Goal: Information Seeking & Learning: Learn about a topic

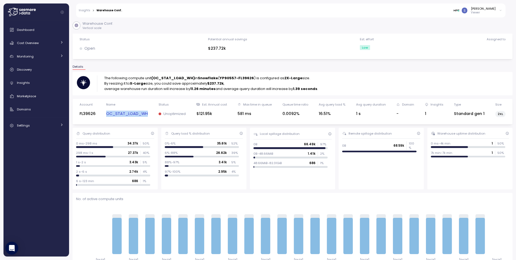
drag, startPoint x: 106, startPoint y: 114, endPoint x: 149, endPoint y: 117, distance: 43.0
click at [149, 117] on div "Account FL39626 Name OC_STAT_LOAD_WH Status Unoptimized Est. Annual cost $121.9…" at bounding box center [292, 111] width 433 height 19
copy link "OC_STAT_LOAD_WH"
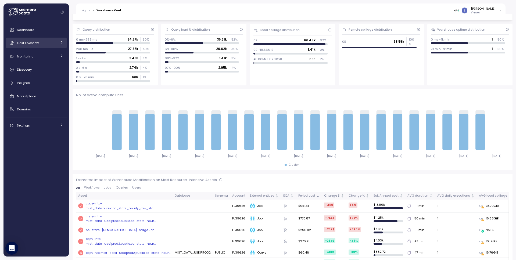
click at [63, 42] on icon at bounding box center [61, 42] width 3 height 3
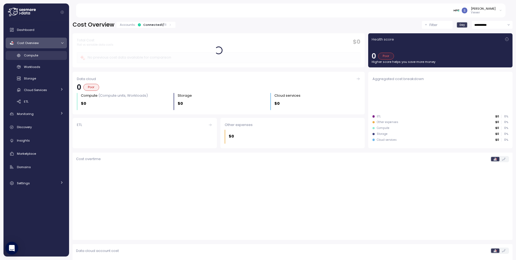
click at [44, 55] on div "Compute" at bounding box center [43, 55] width 39 height 5
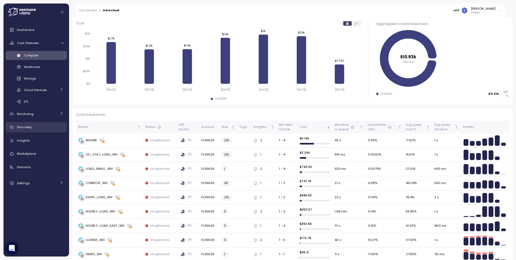
scroll to position [66, 0]
click at [111, 155] on div "OC_STAT_LOAD_WH" at bounding box center [102, 154] width 32 height 5
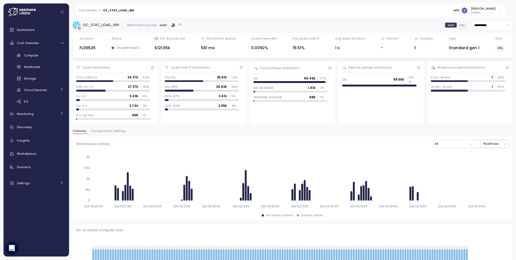
click at [485, 24] on input "**********" at bounding box center [492, 25] width 41 height 8
click at [483, 63] on span "Last 30 days" at bounding box center [480, 65] width 20 height 5
type input "**********"
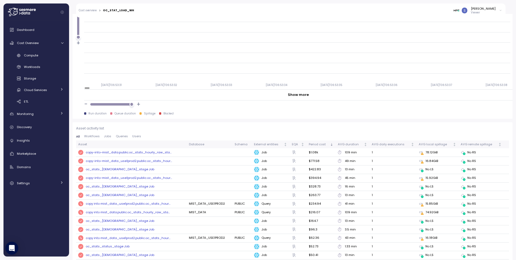
scroll to position [532, 0]
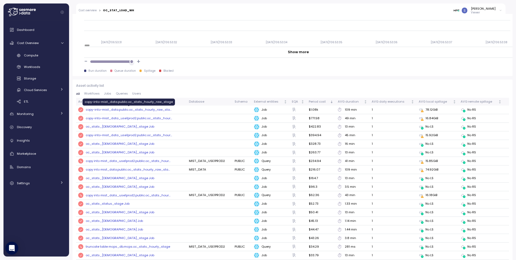
click at [124, 108] on div "copy-into-mist_data.public.oc_stats_hourly_raw_sta ..." at bounding box center [129, 109] width 86 height 5
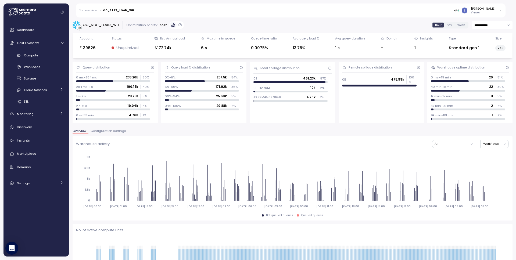
click at [501, 26] on input "**********" at bounding box center [492, 25] width 41 height 8
click at [489, 72] on span "Last 6 months" at bounding box center [481, 72] width 22 height 5
type input "**********"
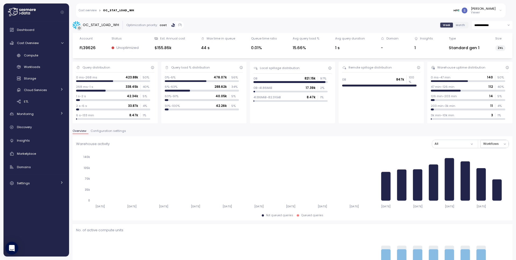
click at [97, 24] on div "OC_STAT_LOAD_WH" at bounding box center [101, 24] width 36 height 5
click at [82, 13] on div "Cost overview > OC_STAT_LOAD_WH [PERSON_NAME] Viewer" at bounding box center [290, 10] width 429 height 14
click at [85, 11] on link "Cost overview" at bounding box center [88, 10] width 18 height 3
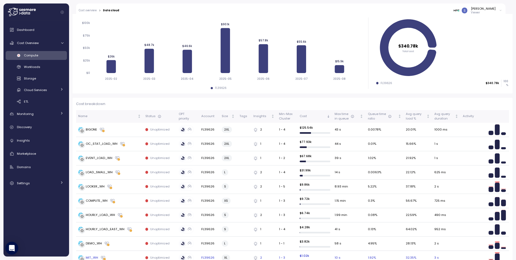
scroll to position [109, 0]
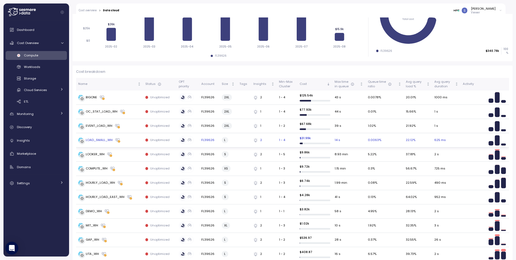
click at [102, 141] on div "LOAD_SMALL_WH" at bounding box center [99, 140] width 27 height 5
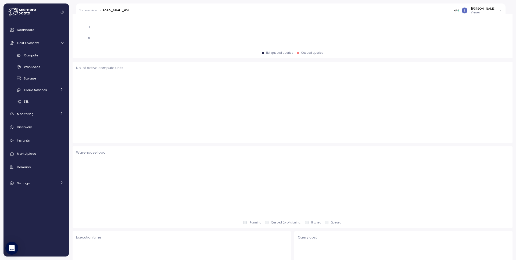
scroll to position [109, 0]
type input "*********"
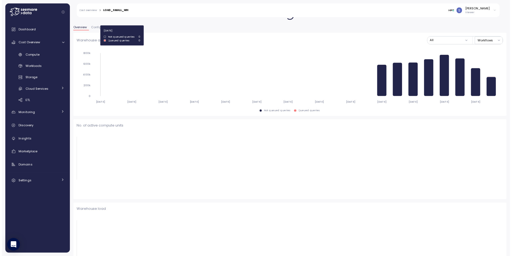
scroll to position [0, 0]
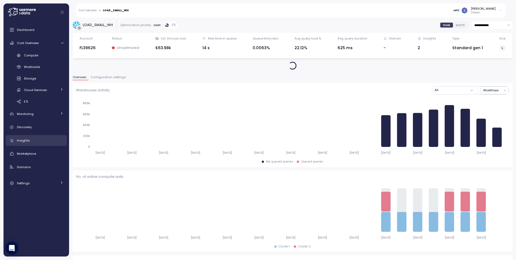
click at [26, 141] on span "Insights" at bounding box center [23, 140] width 13 height 4
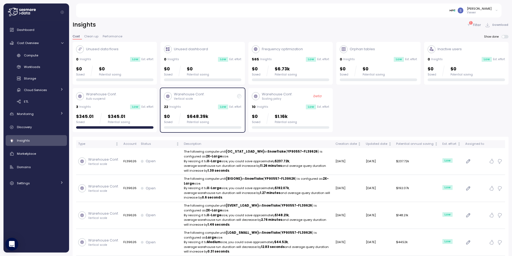
click at [199, 106] on div "22 Insights Low Est. effort" at bounding box center [202, 106] width 77 height 5
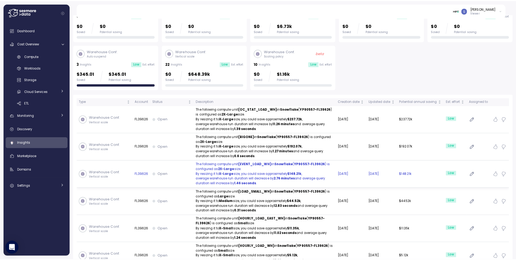
scroll to position [51, 0]
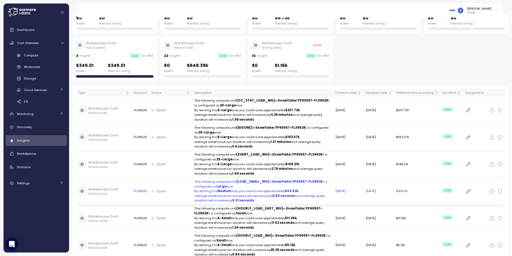
click at [249, 190] on p "By resizing it to Medium size, you could save approximately $44.52k ," at bounding box center [262, 191] width 137 height 5
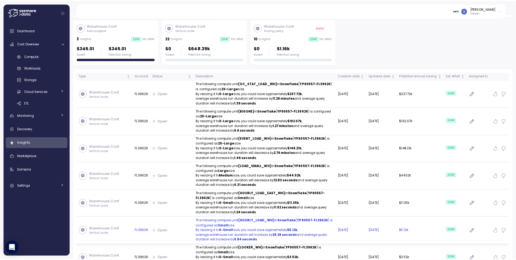
scroll to position [75, 0]
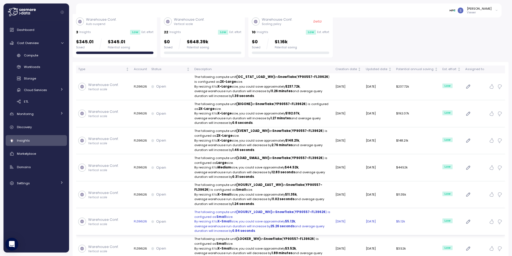
click at [246, 219] on p "By resizing it to X-Small size, you could save approximately $5.12k ," at bounding box center [262, 221] width 137 height 5
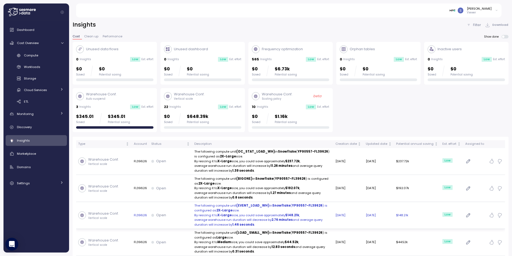
click at [249, 216] on p "By resizing it to X-Large size, you could save approximately $148.21k ," at bounding box center [262, 215] width 137 height 5
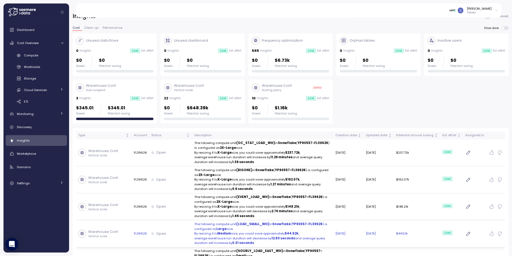
scroll to position [19, 0]
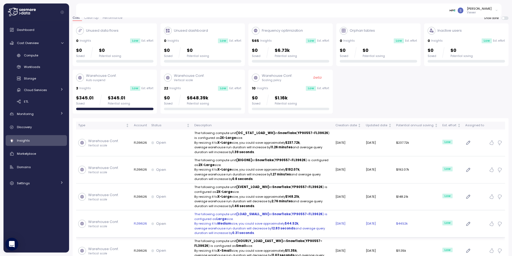
click at [273, 218] on p "The following compute unit (LOAD_SMALL_WH) in Snowflake ( YP90557-FL39626 ) is …" at bounding box center [262, 216] width 137 height 9
click at [239, 221] on p "The following compute unit (LOAD_SMALL_WH) in Snowflake ( YP90557-FL39626 ) is …" at bounding box center [262, 216] width 137 height 9
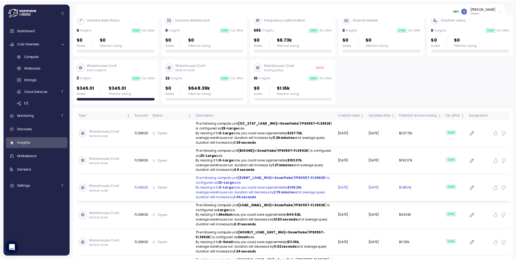
scroll to position [5, 0]
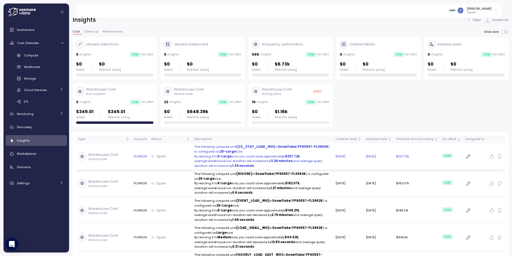
click at [170, 160] on td "Open" at bounding box center [170, 156] width 43 height 27
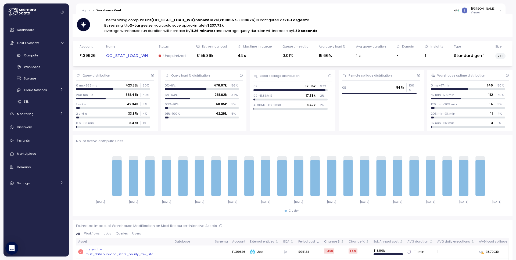
scroll to position [61, 0]
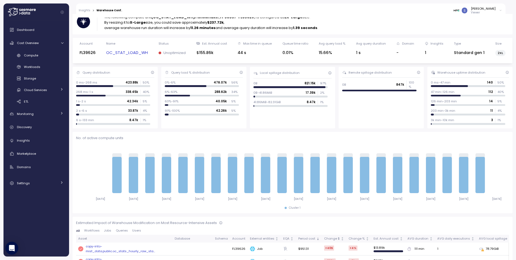
click at [136, 50] on link "OC_STAT_LOAD_WH" at bounding box center [127, 53] width 42 height 6
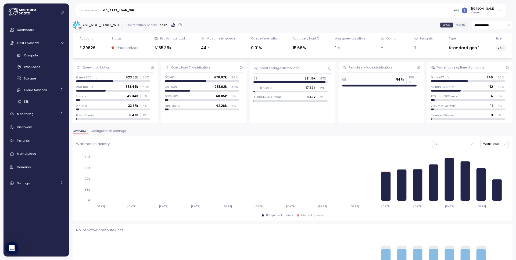
click at [477, 26] on input "**********" at bounding box center [492, 25] width 41 height 8
click at [485, 49] on span "Last 7 days" at bounding box center [478, 50] width 17 height 5
type input "**********"
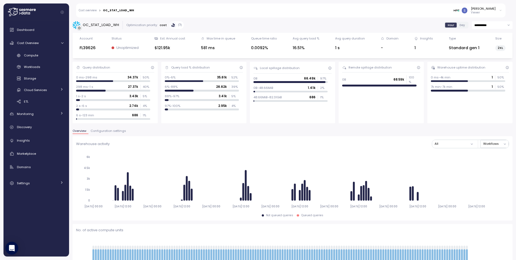
click at [505, 26] on input "**********" at bounding box center [492, 25] width 41 height 8
click at [487, 66] on span "Last 30 days" at bounding box center [480, 65] width 20 height 5
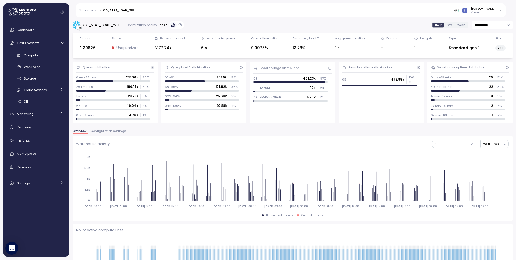
click at [499, 23] on input "**********" at bounding box center [492, 25] width 41 height 8
click at [485, 50] on span "Last 7 days" at bounding box center [478, 50] width 17 height 5
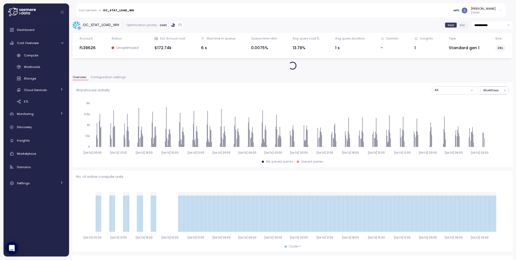
type input "**********"
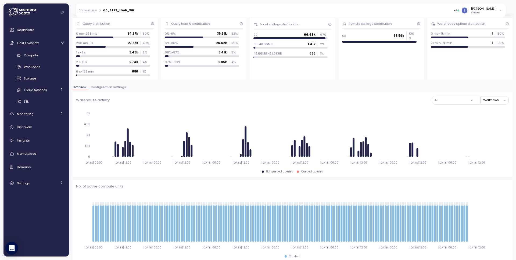
scroll to position [70, 0]
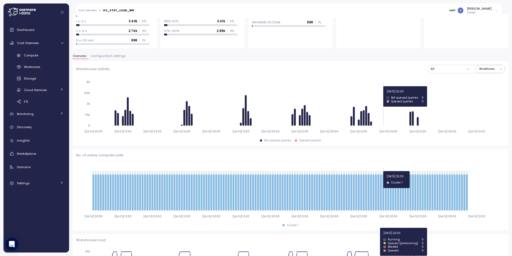
scroll to position [69, 0]
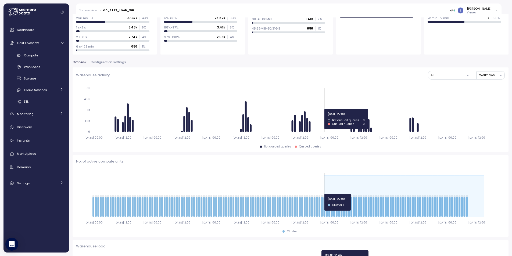
drag, startPoint x: 483, startPoint y: 199, endPoint x: 324, endPoint y: 194, distance: 159.6
click at [324, 194] on icon "2025-08-04 00:00 2025-08-04 12:00 2025-08-05 00:00 2025-08-05 12:00 2025-08-06 …" at bounding box center [290, 198] width 429 height 60
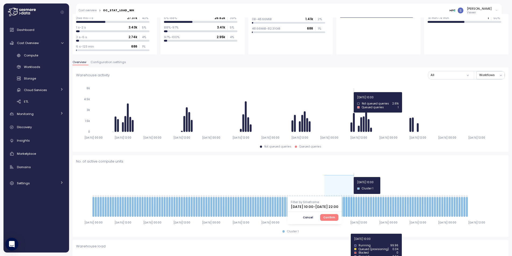
click at [354, 177] on icon "2025-08-04 00:00 2025-08-04 12:00 2025-08-05 00:00 2025-08-05 12:00 2025-08-06 …" at bounding box center [290, 198] width 429 height 60
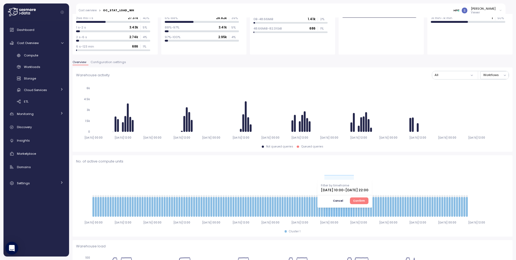
click at [343, 201] on span "Cancel" at bounding box center [338, 201] width 10 height 6
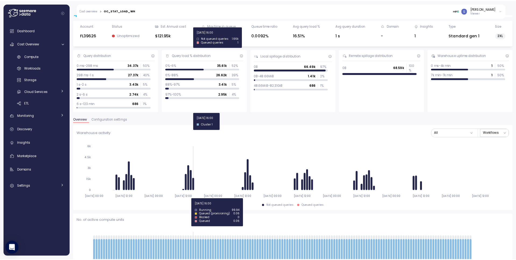
scroll to position [0, 0]
